Goal: Task Accomplishment & Management: Manage account settings

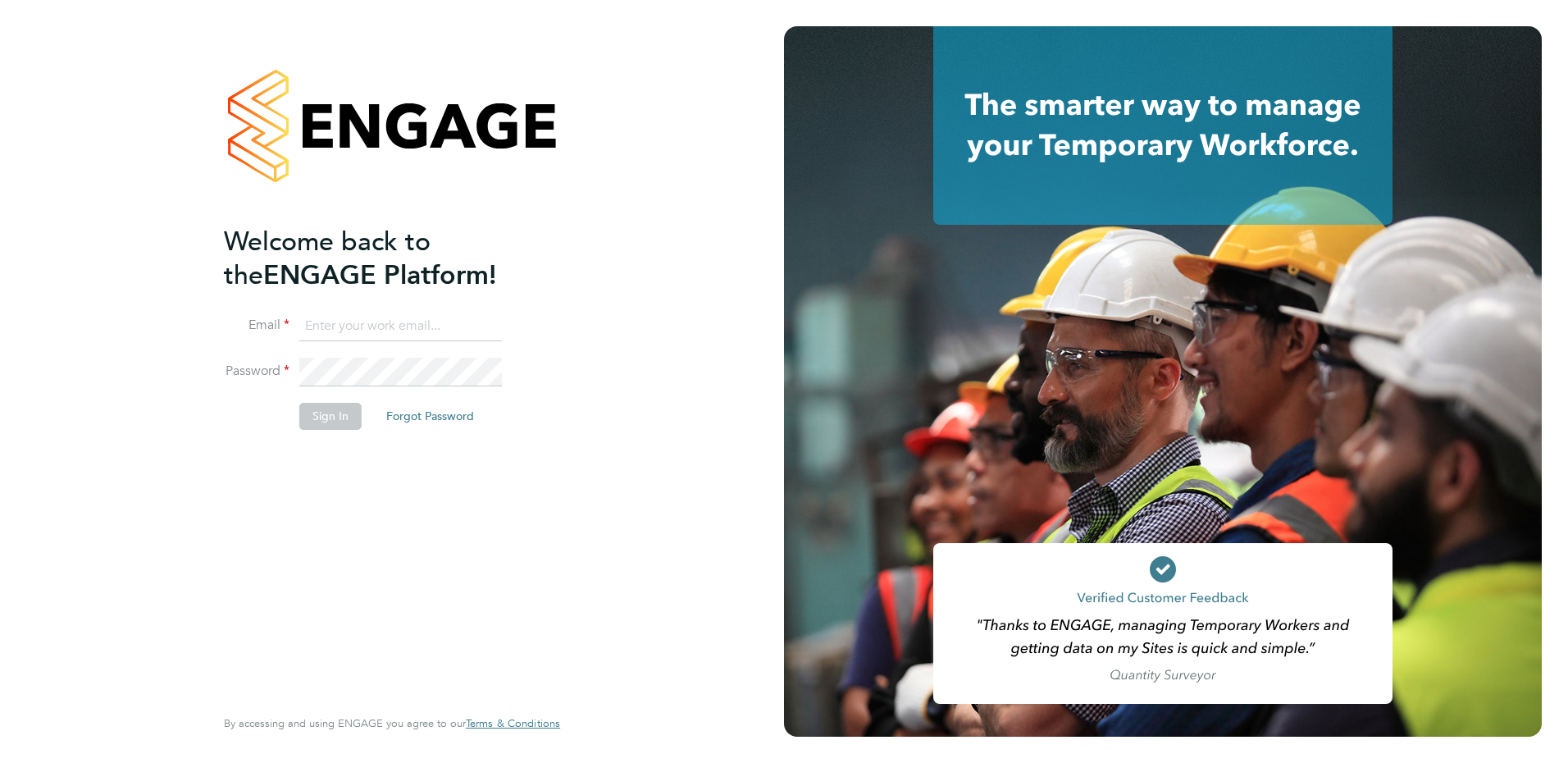
type input "[EMAIL_ADDRESS][DOMAIN_NAME]"
click at [333, 417] on button "Sign In" at bounding box center [330, 415] width 63 height 26
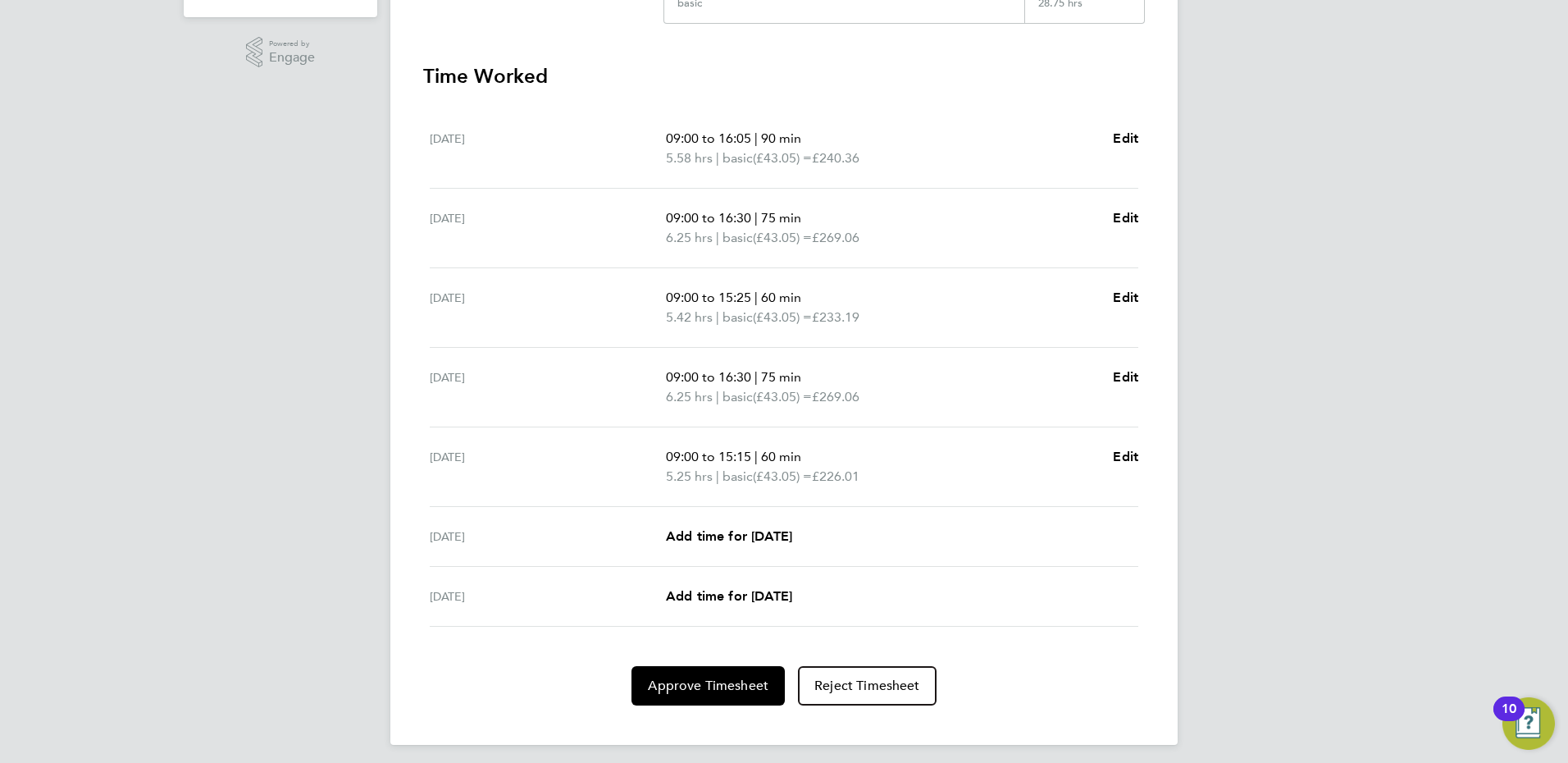
scroll to position [436, 0]
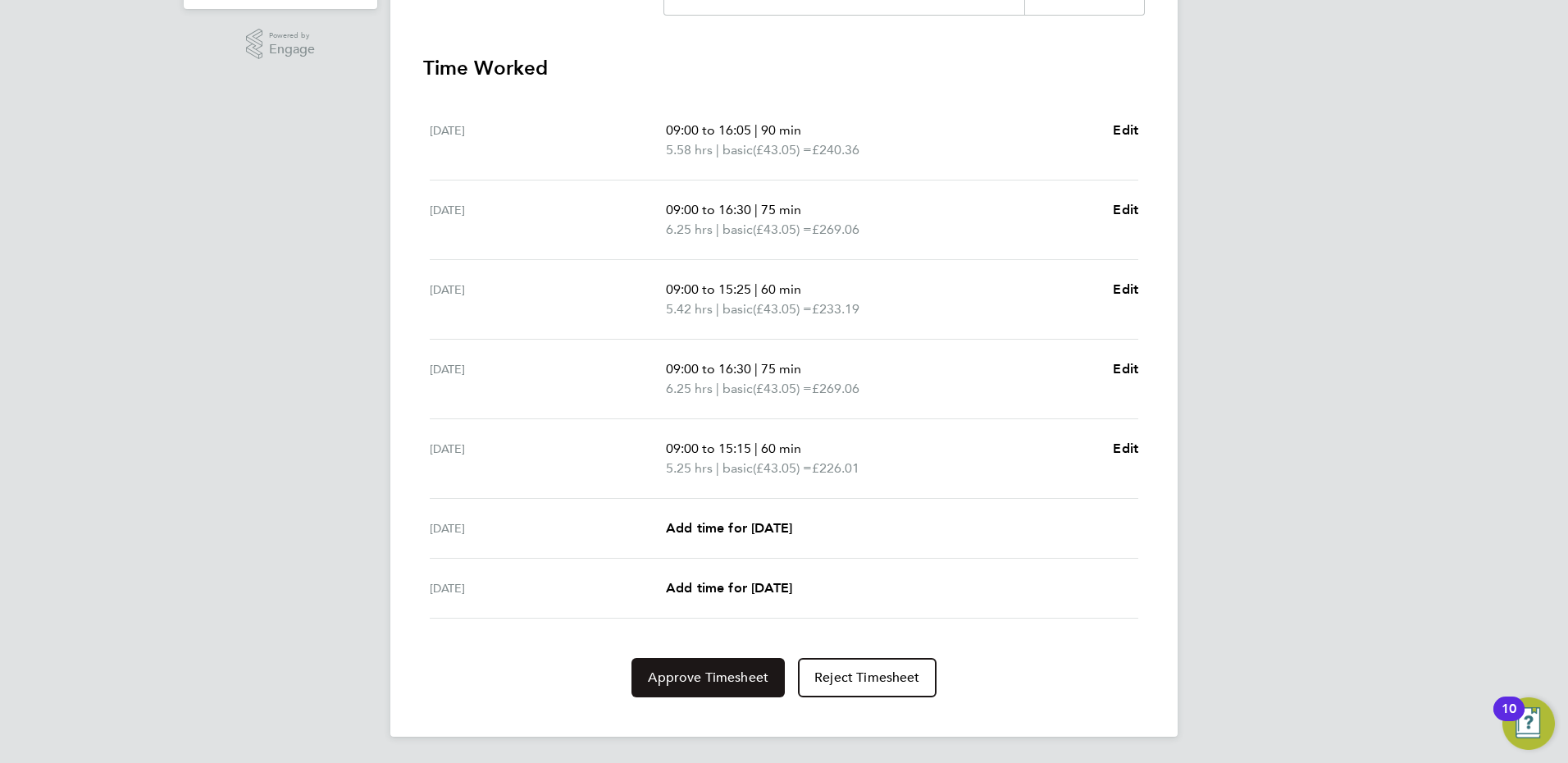
click at [699, 678] on span "Approve Timesheet" at bounding box center [708, 677] width 121 height 16
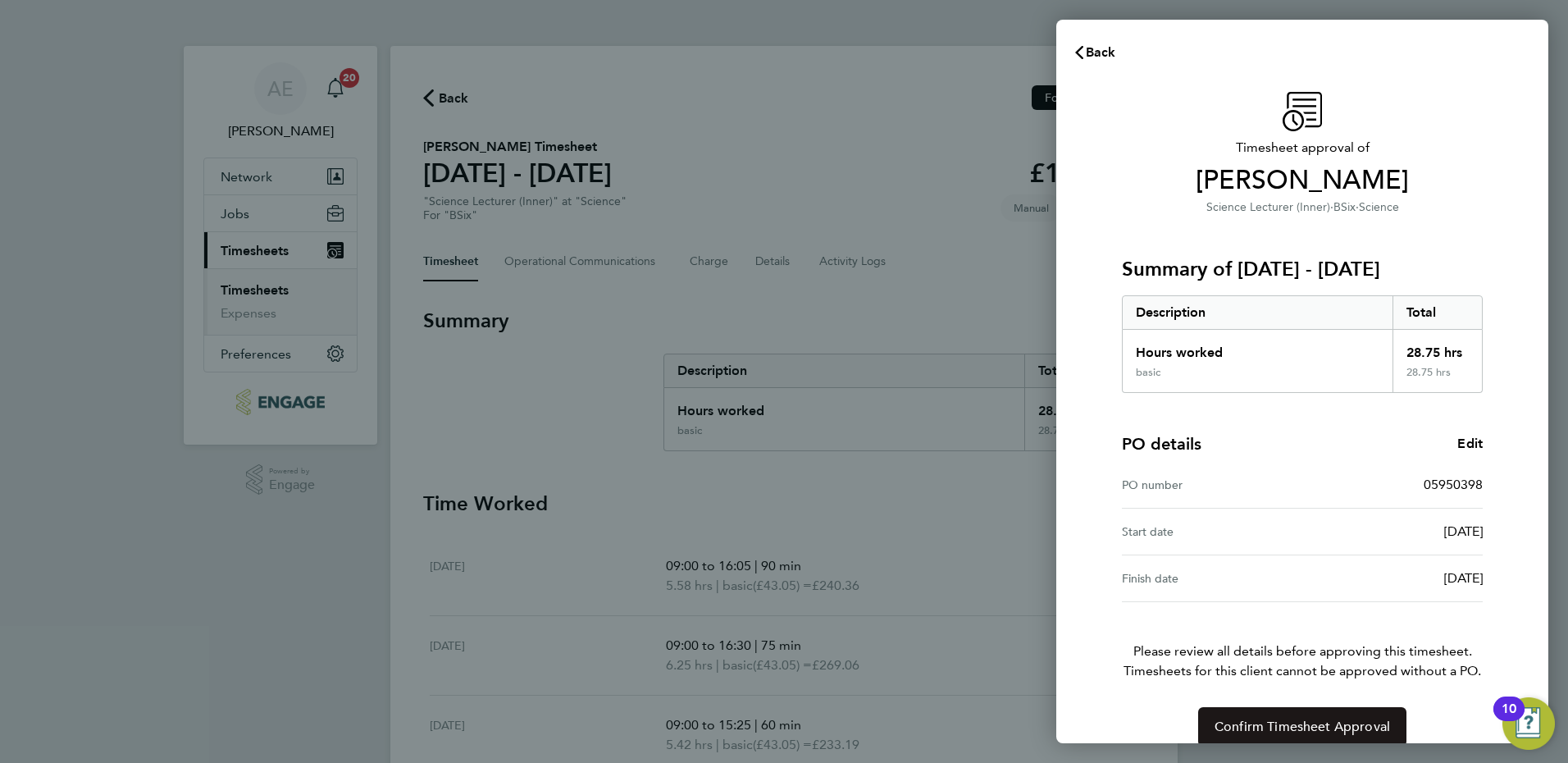
click at [1302, 728] on span "Confirm Timesheet Approval" at bounding box center [1302, 726] width 176 height 16
